Goal: Information Seeking & Learning: Learn about a topic

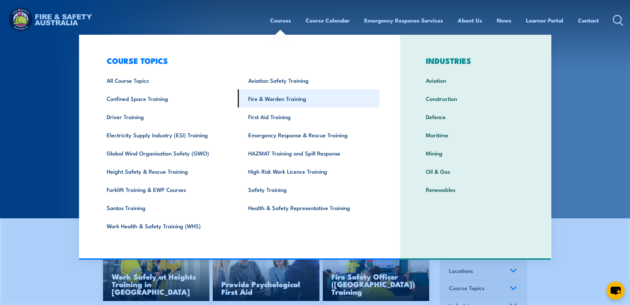
click at [266, 102] on link "Fire & Warden Training" at bounding box center [308, 98] width 141 height 18
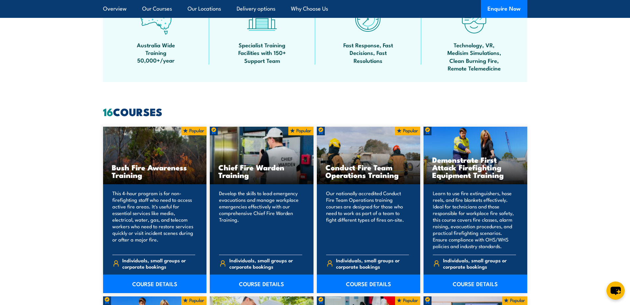
scroll to position [449, 0]
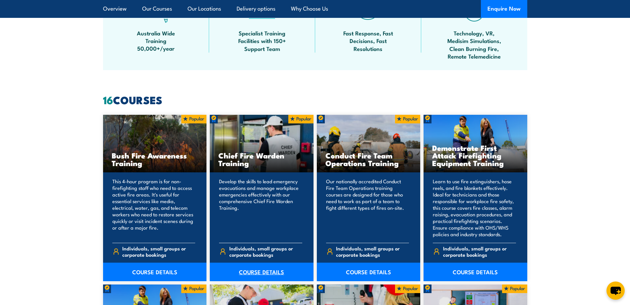
click at [269, 272] on link "COURSE DETAILS" at bounding box center [262, 272] width 104 height 19
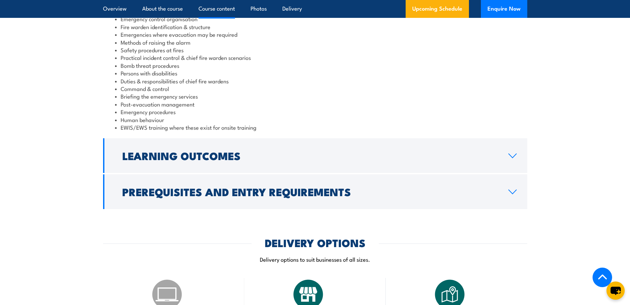
scroll to position [700, 0]
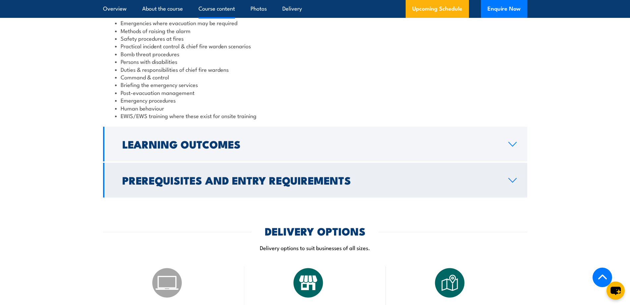
click at [281, 184] on h2 "Prerequisites and Entry Requirements" at bounding box center [309, 180] width 375 height 9
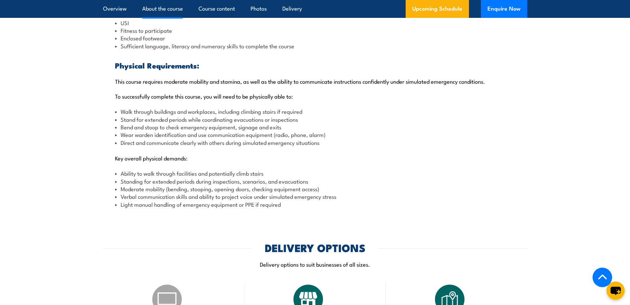
scroll to position [0, 0]
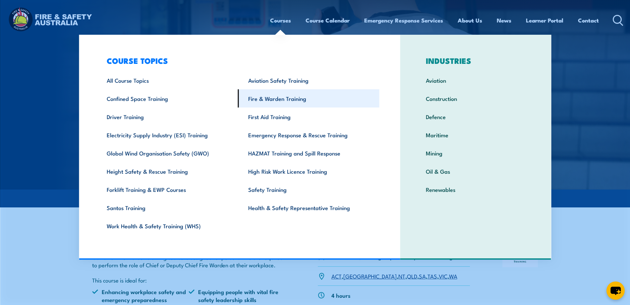
click at [280, 97] on link "Fire & Warden Training" at bounding box center [308, 98] width 141 height 18
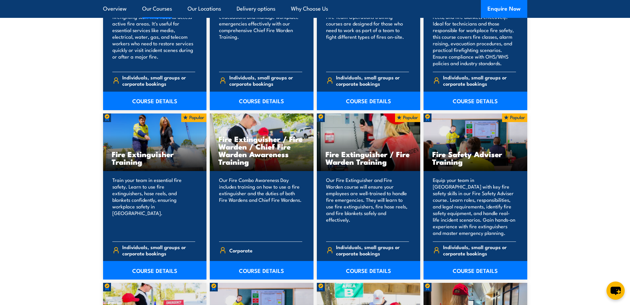
scroll to position [624, 0]
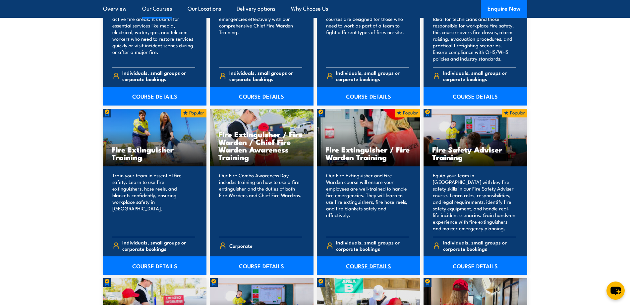
click at [364, 263] on link "COURSE DETAILS" at bounding box center [369, 266] width 104 height 19
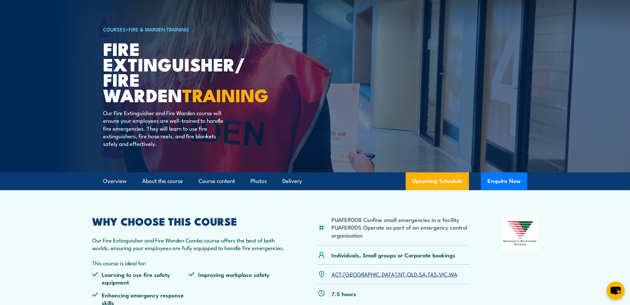
scroll to position [92, 0]
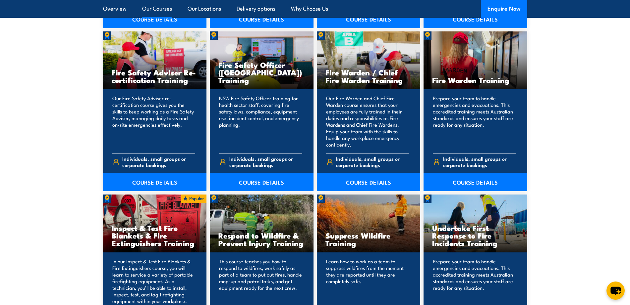
scroll to position [865, 0]
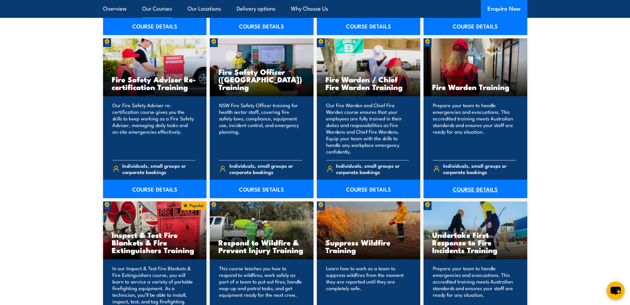
click at [470, 188] on link "COURSE DETAILS" at bounding box center [475, 189] width 104 height 19
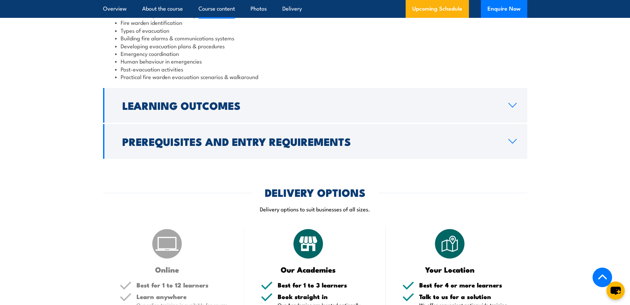
scroll to position [774, 0]
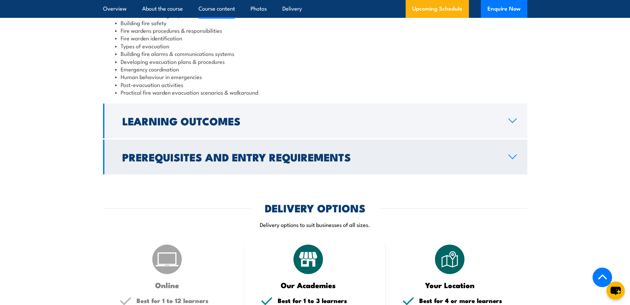
click at [318, 148] on link "Prerequisites and Entry Requirements" at bounding box center [315, 157] width 424 height 35
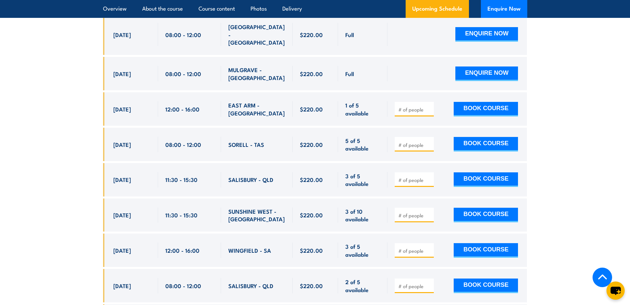
scroll to position [1688, 0]
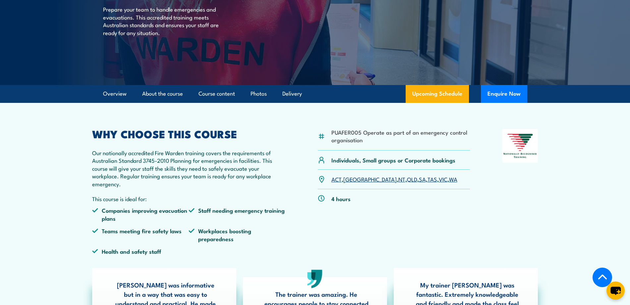
scroll to position [0, 0]
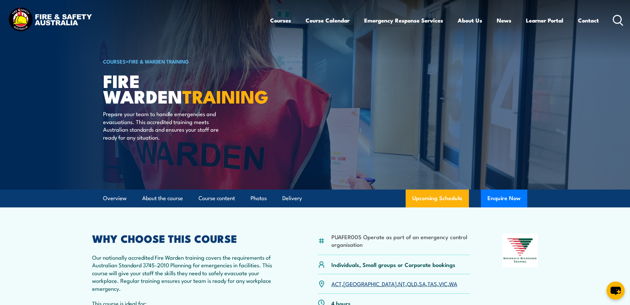
click at [364, 121] on article "COURSES > Fire & Warden Training Fire Warden TRAINING Prepare your team to hand…" at bounding box center [315, 95] width 424 height 190
click at [379, 102] on article "COURSES > Fire & Warden Training Fire Warden TRAINING Prepare your team to hand…" at bounding box center [315, 95] width 424 height 190
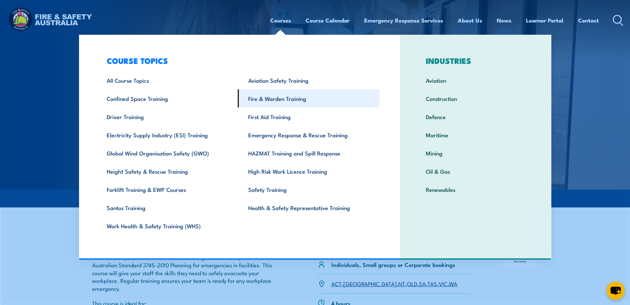
click at [282, 99] on link "Fire & Warden Training" at bounding box center [308, 98] width 141 height 18
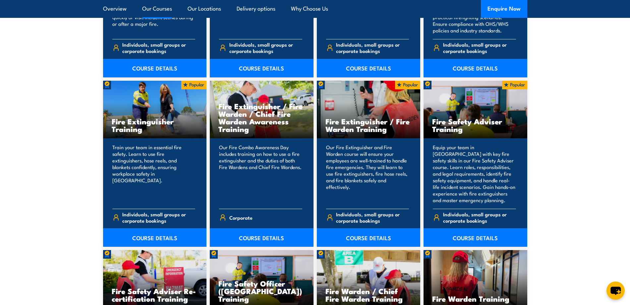
scroll to position [631, 0]
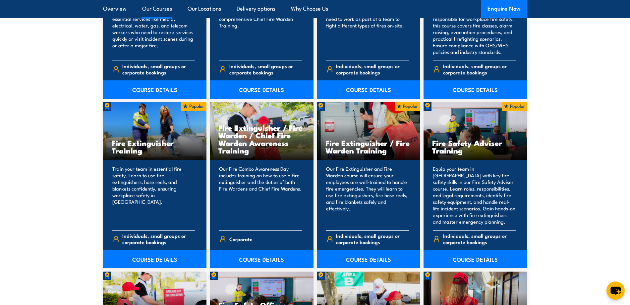
click at [359, 257] on link "COURSE DETAILS" at bounding box center [369, 259] width 104 height 19
